Goal: Find specific page/section: Find specific page/section

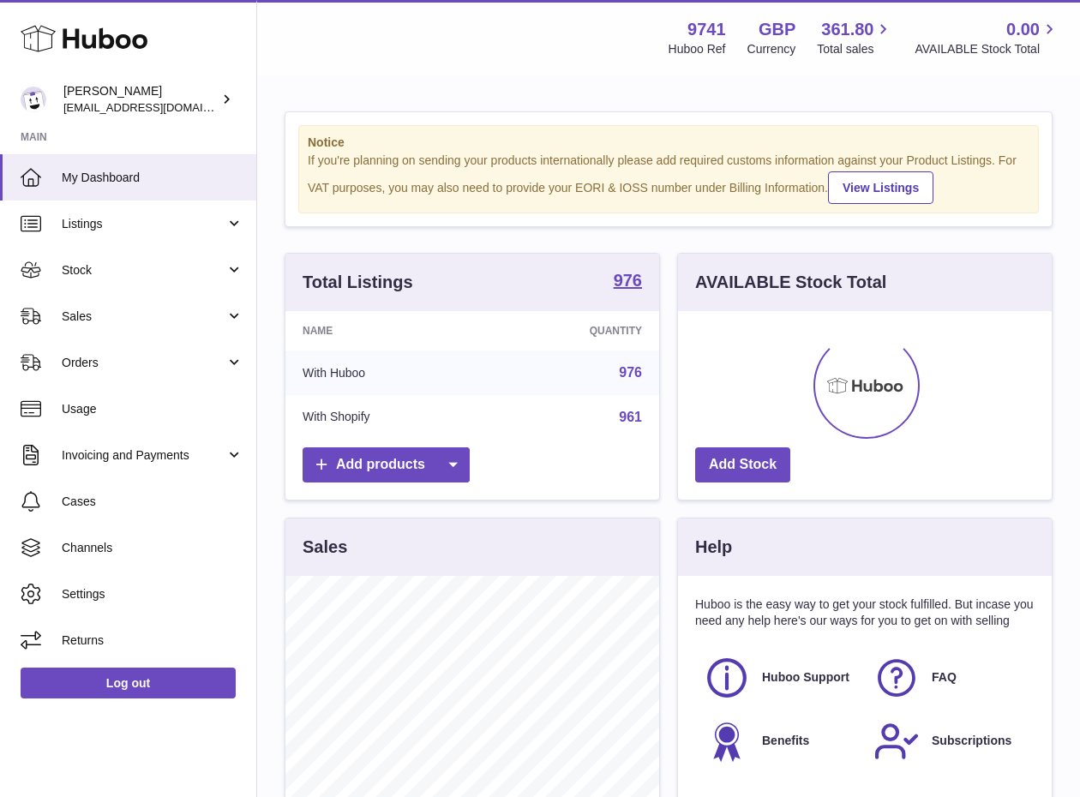
scroll to position [267, 374]
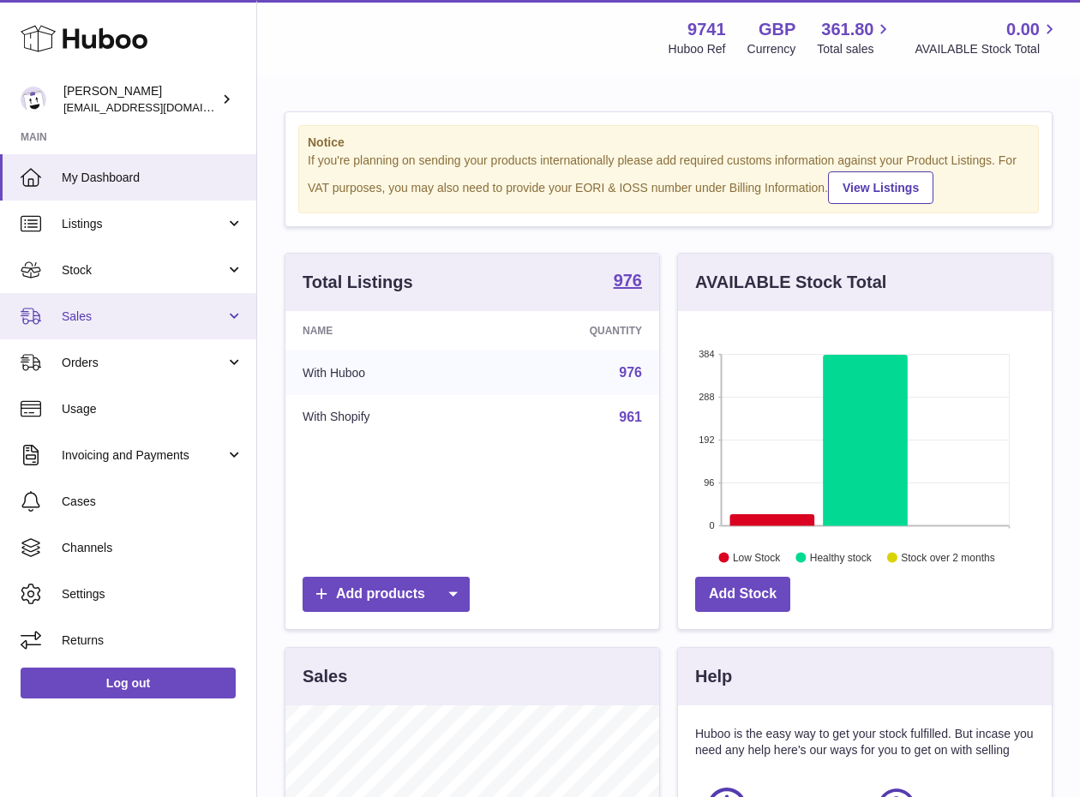
click at [116, 304] on link "Sales" at bounding box center [128, 316] width 256 height 46
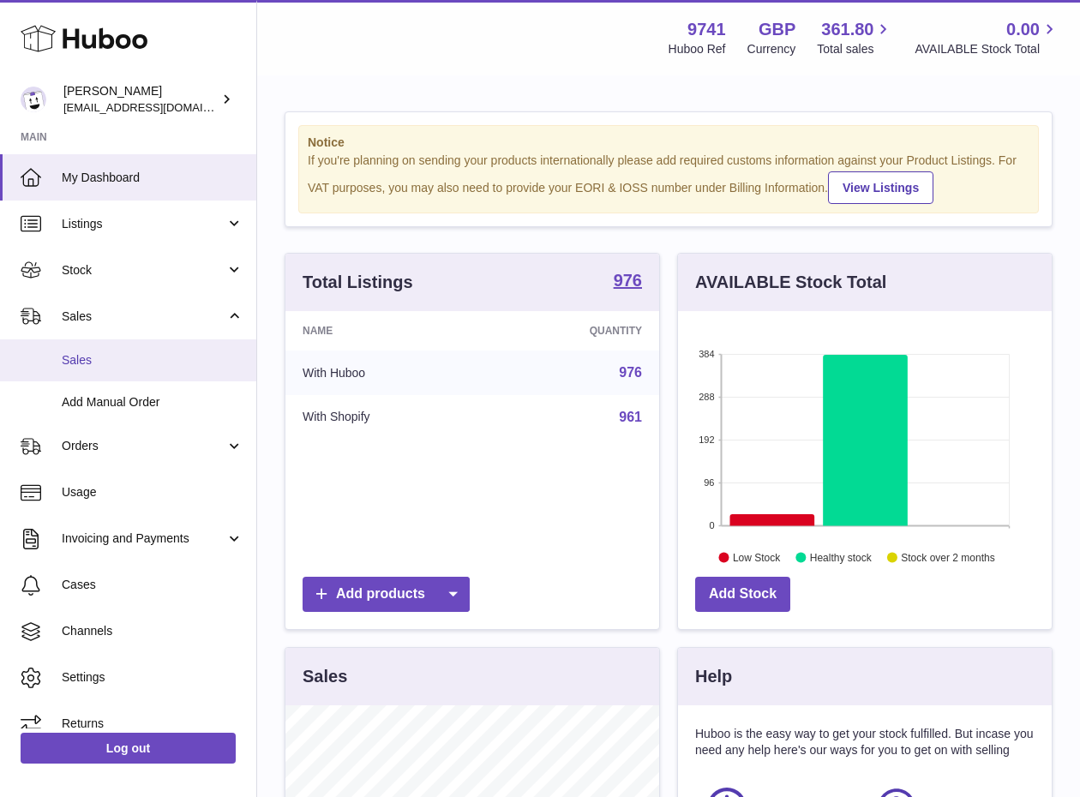
click at [102, 356] on span "Sales" at bounding box center [153, 360] width 182 height 16
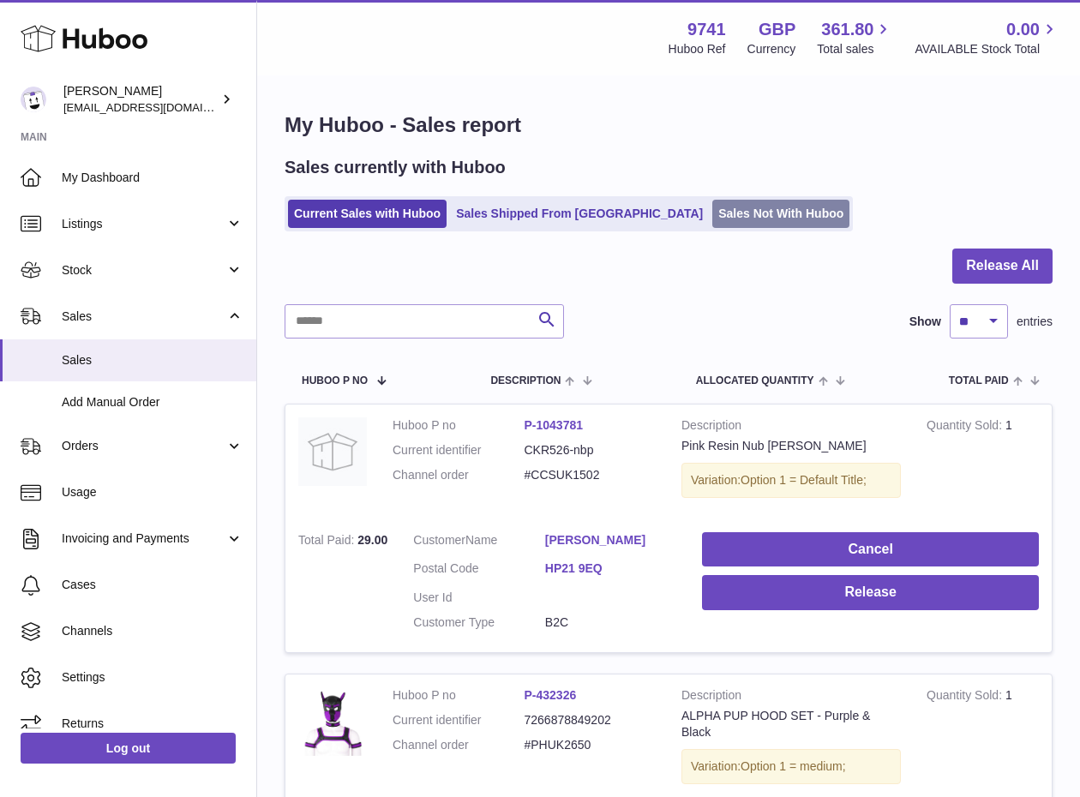
click at [712, 214] on link "Sales Not With Huboo" at bounding box center [780, 214] width 137 height 28
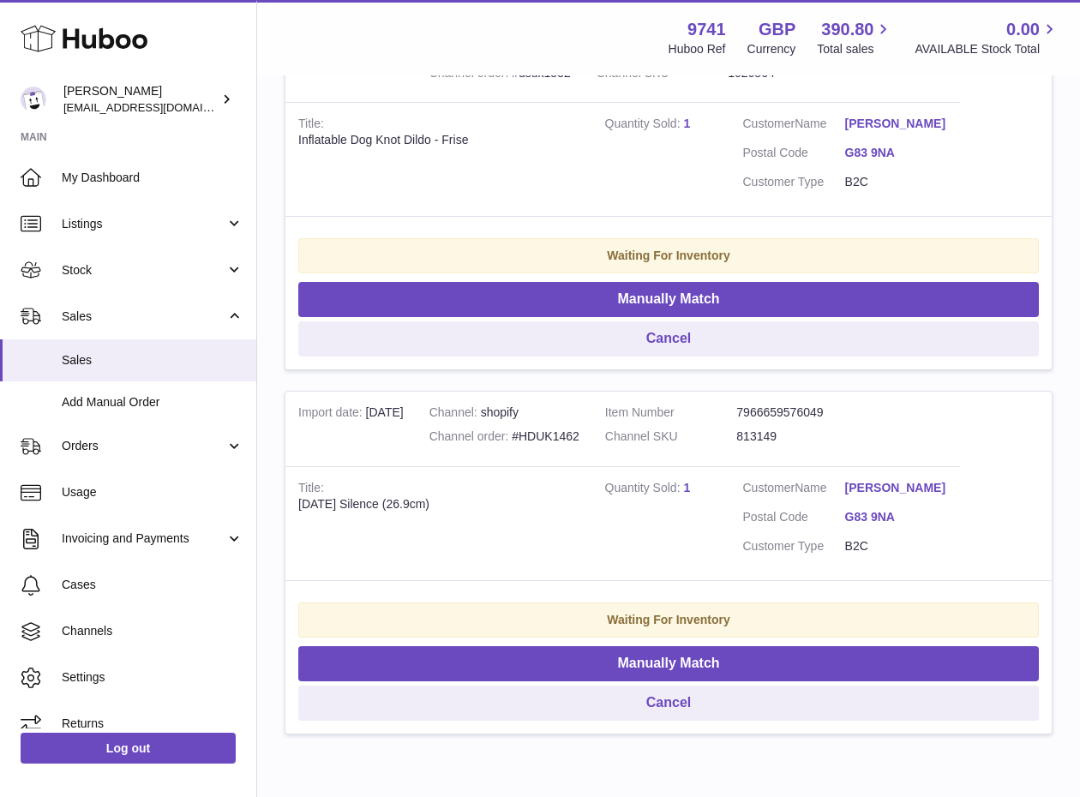
scroll to position [538, 0]
